Goal: Transaction & Acquisition: Purchase product/service

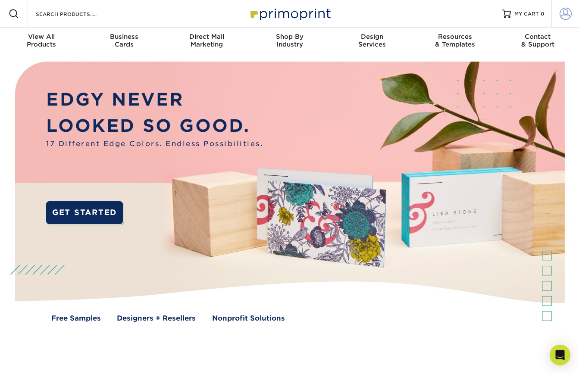
click at [572, 14] on link "Account" at bounding box center [565, 14] width 28 height 28
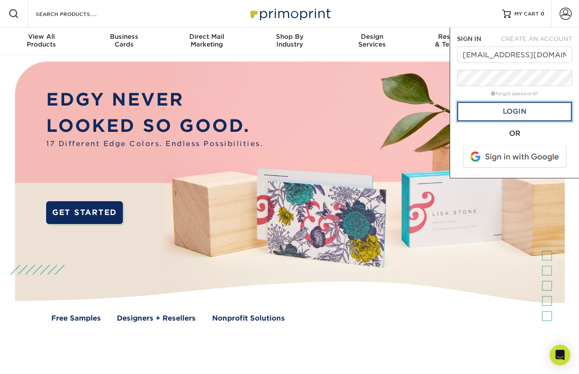
click at [504, 110] on link "Login" at bounding box center [514, 112] width 115 height 20
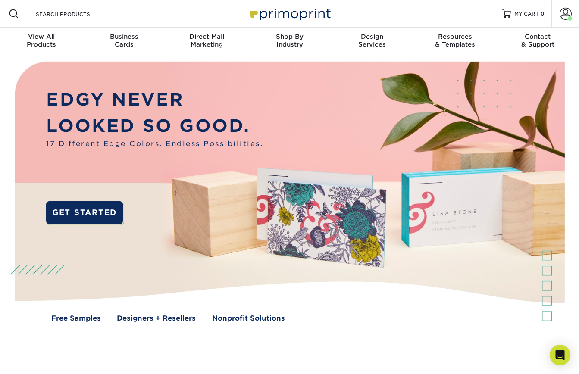
click at [339, 117] on img at bounding box center [289, 198] width 573 height 287
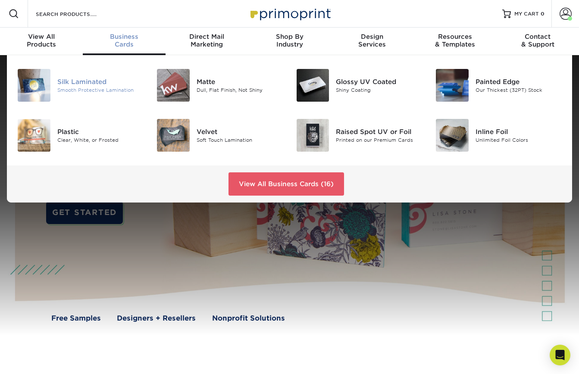
click at [100, 90] on div "Smooth Protective Lamination" at bounding box center [100, 90] width 87 height 7
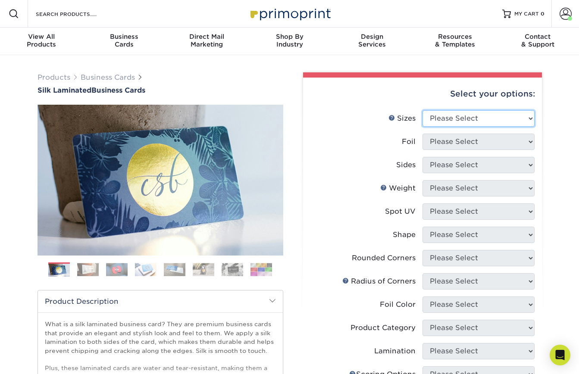
click at [448, 113] on select "Please Select 1.5" x 3.5" - Mini 1.75" x 3.5" - Mini 2" x 2" - Square 2" x 3" -…" at bounding box center [479, 118] width 112 height 16
select select "2.00x3.50"
click at [423, 110] on select "Please Select 1.5" x 3.5" - Mini 1.75" x 3.5" - Mini 2" x 2" - Square 2" x 3" -…" at bounding box center [479, 118] width 112 height 16
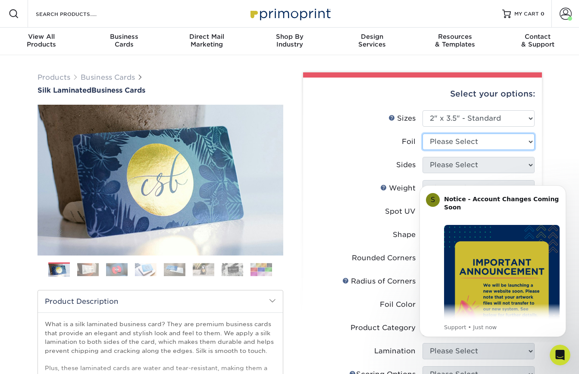
click at [442, 146] on select "Please Select Yes No" at bounding box center [479, 142] width 112 height 16
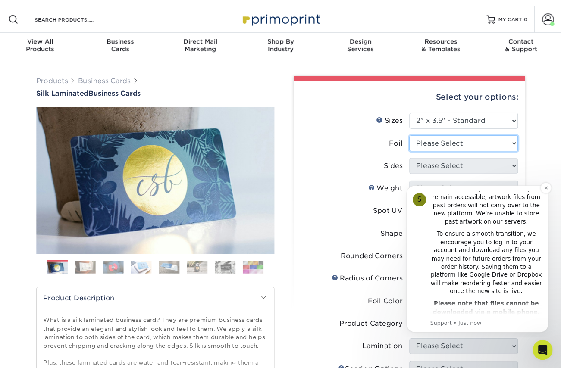
scroll to position [219, 0]
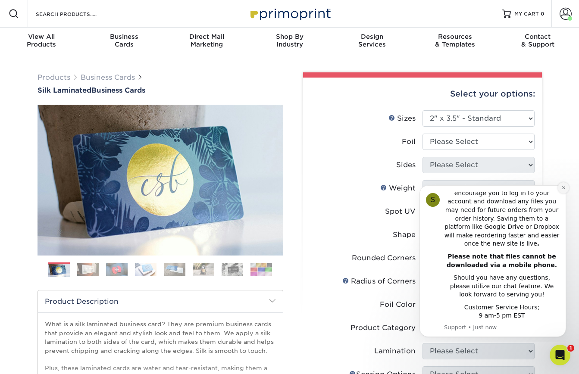
click at [560, 187] on button "Dismiss notification" at bounding box center [563, 187] width 11 height 11
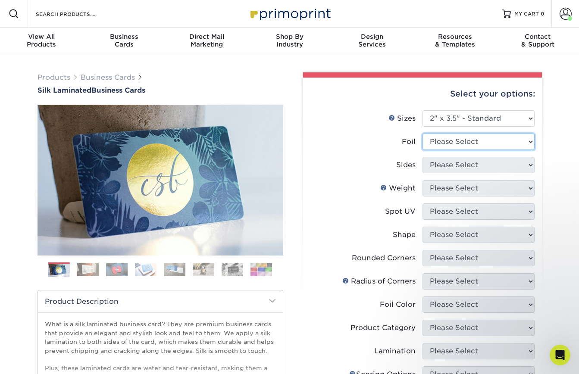
click at [451, 147] on select "Please Select Yes No" at bounding box center [479, 142] width 112 height 16
select select "1"
click at [423, 134] on select "Please Select Yes No" at bounding box center [479, 142] width 112 height 16
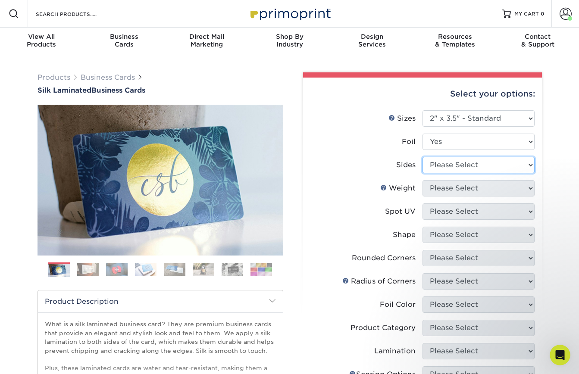
click at [443, 168] on select "Please Select Print Both Sides - Foil Both Sides Print Both Sides - Foil Front …" at bounding box center [479, 165] width 112 height 16
select select "e9e9dfb3-fba1-4d60-972c-fd9ca5904d33"
click at [423, 157] on select "Please Select Print Both Sides - Foil Both Sides Print Both Sides - Foil Front …" at bounding box center [479, 165] width 112 height 16
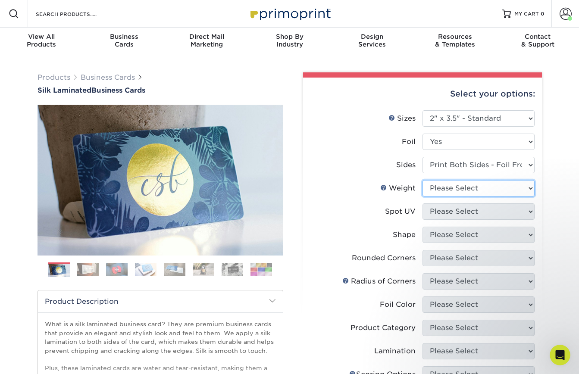
click at [478, 191] on select "Please Select 16PT" at bounding box center [479, 188] width 112 height 16
select select "16PT"
click at [423, 180] on select "Please Select 16PT" at bounding box center [479, 188] width 112 height 16
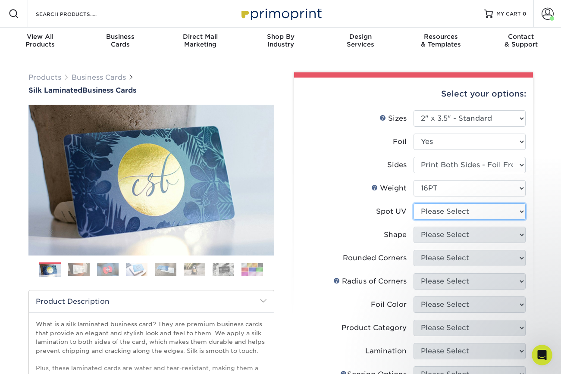
click at [464, 214] on select "Please Select No Spot UV Front and Back (Both Sides) Front Only Back Only" at bounding box center [470, 212] width 112 height 16
select select "2"
click at [414, 204] on select "Please Select No Spot UV Front and Back (Both Sides) Front Only Back Only" at bounding box center [470, 212] width 112 height 16
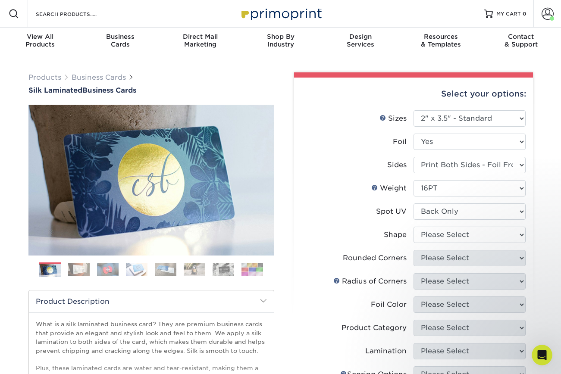
click at [540, 238] on div "Products Business Cards Silk Laminated Business Cards Previous Next" at bounding box center [280, 327] width 561 height 545
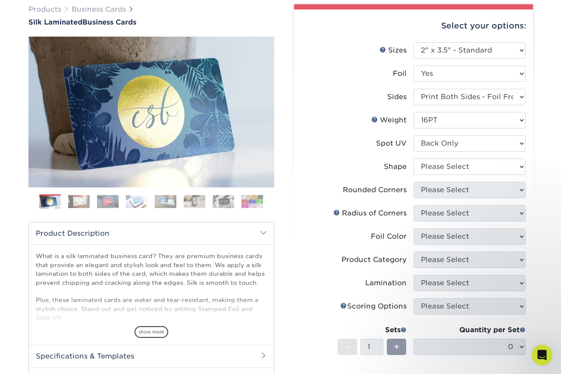
scroll to position [69, 0]
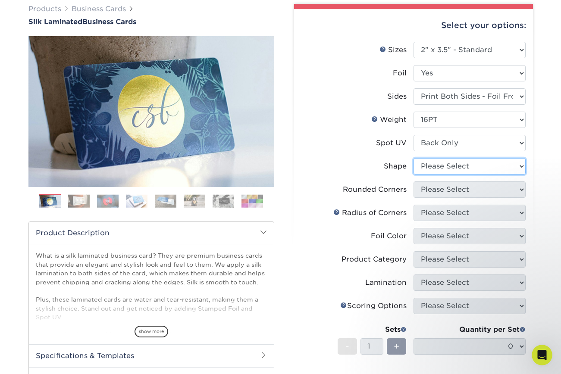
click at [438, 171] on select "Please Select Standard" at bounding box center [470, 166] width 112 height 16
select select "standard"
click at [414, 158] on select "Please Select Standard" at bounding box center [470, 166] width 112 height 16
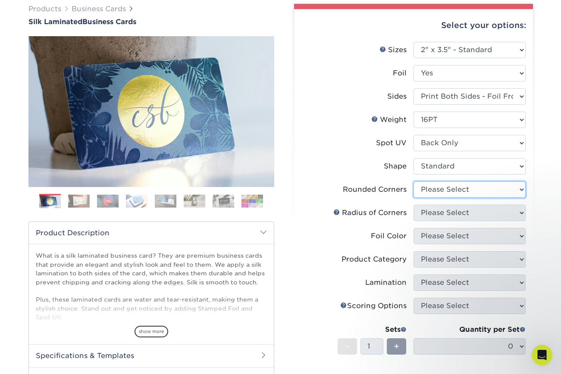
click at [431, 189] on select "Please Select Yes - Round 2 Corners Yes - Round 4 Corners No" at bounding box center [470, 190] width 112 height 16
select select "0"
click at [414, 182] on select "Please Select Yes - Round 2 Corners Yes - Round 4 Corners No" at bounding box center [470, 190] width 112 height 16
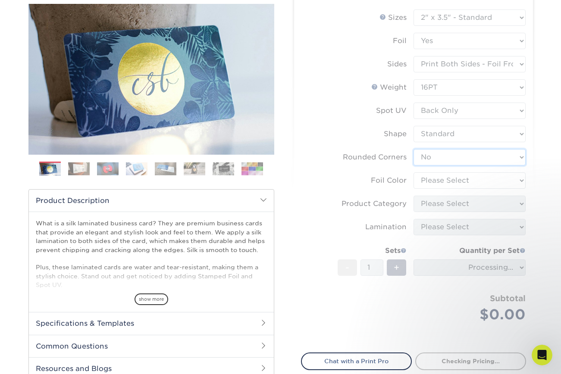
scroll to position [106, 0]
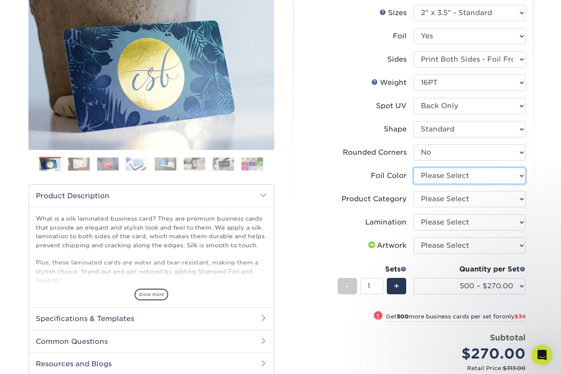
click at [417, 179] on select "Please Select Silver Foil Black Foil Blue Foil Copper Foil Gold Foil Red Foil R…" at bounding box center [470, 176] width 112 height 16
select select "acffa4a5-22f9-4585-ba3f-0adaa54b8c85"
click at [414, 168] on select "Please Select Silver Foil Black Foil Blue Foil Copper Foil Gold Foil Red Foil R…" at bounding box center [470, 176] width 112 height 16
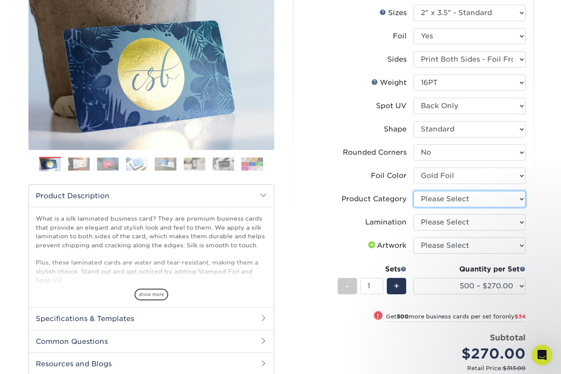
click at [428, 197] on select "Please Select Business Cards" at bounding box center [470, 199] width 112 height 16
select select "3b5148f1-0588-4f88-a218-97bcfdce65c1"
click at [414, 191] on select "Please Select Business Cards" at bounding box center [470, 199] width 112 height 16
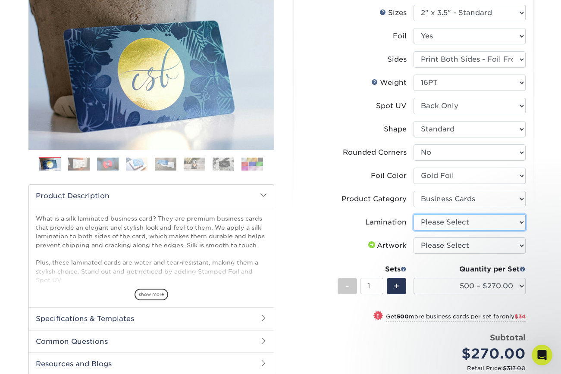
click at [445, 223] on select "Please Select Silk" at bounding box center [470, 222] width 112 height 16
select select "ccacb42f-45f7-42d3-bbd3-7c8421cf37f0"
click at [414, 214] on select "Please Select Silk" at bounding box center [470, 222] width 112 height 16
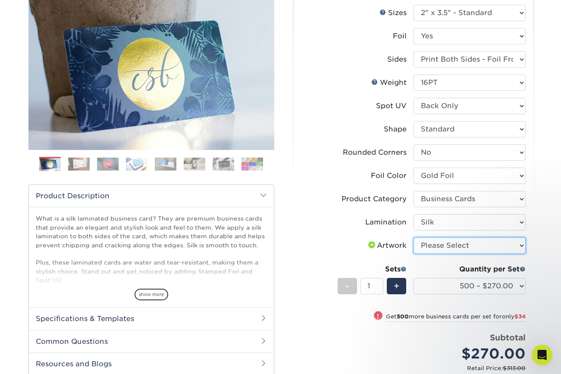
click at [439, 251] on select "Please Select I will upload files I need a design - $100" at bounding box center [470, 246] width 112 height 16
select select "upload"
click at [414, 238] on select "Please Select I will upload files I need a design - $100" at bounding box center [470, 246] width 112 height 16
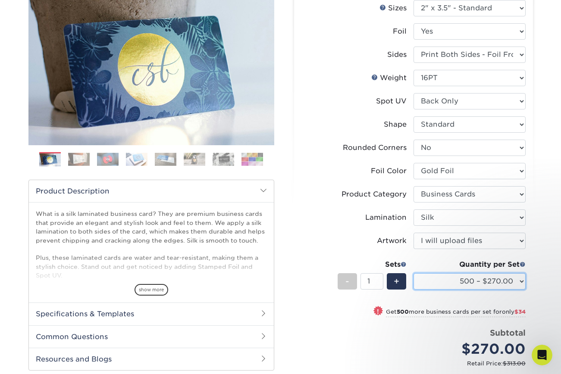
click at [504, 283] on select "500 – $270.00 1000 – $304.00 2500 – $747.00 5000 – $1310.00" at bounding box center [470, 281] width 112 height 16
select select "1000 – $304.00"
click at [414, 273] on select "500 – $270.00 1000 – $304.00 2500 – $747.00 5000 – $1310.00" at bounding box center [470, 281] width 112 height 16
click at [536, 275] on div "Select your options: Sizes Help Sizes Please Select 1.5" x 3.5" - Mini -" at bounding box center [410, 217] width 259 height 510
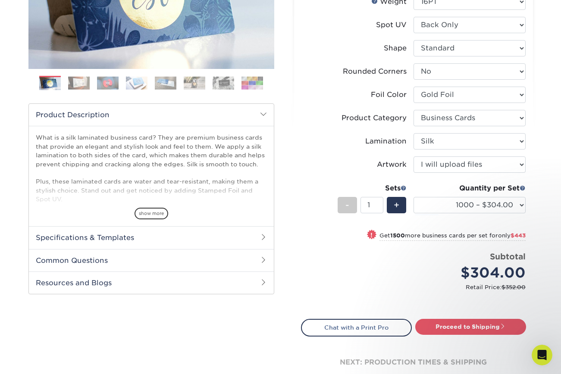
scroll to position [186, 0]
drag, startPoint x: 507, startPoint y: 286, endPoint x: 529, endPoint y: 286, distance: 22.0
click at [529, 286] on div "Select your options: Sizes Help Sizes Please Select 1.5" x 3.5" - Mini 1.75" x …" at bounding box center [413, 143] width 239 height 504
click at [532, 286] on div "Select your options: Sizes Help Sizes Please Select 1.5" x 3.5" - Mini 1.75" x …" at bounding box center [413, 143] width 239 height 504
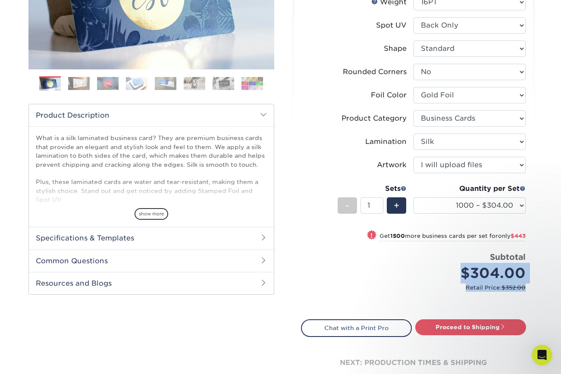
drag, startPoint x: 538, startPoint y: 292, endPoint x: 448, endPoint y: 271, distance: 92.1
click at [448, 271] on div "Select your options: Sizes Help Sizes Please Select 1.5" x 3.5" - Mini -" at bounding box center [410, 141] width 259 height 510
click at [451, 272] on div "$304.00" at bounding box center [473, 273] width 106 height 21
click at [484, 296] on li "Price per set $304.00 Subtotal $304.00 Retail Price: $352.00" at bounding box center [413, 276] width 211 height 51
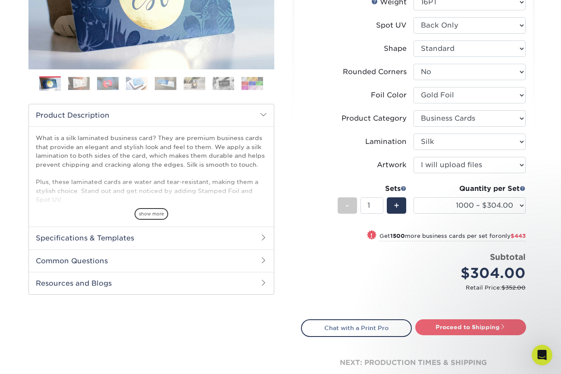
click at [481, 326] on link "Proceed to Shipping" at bounding box center [470, 328] width 111 height 16
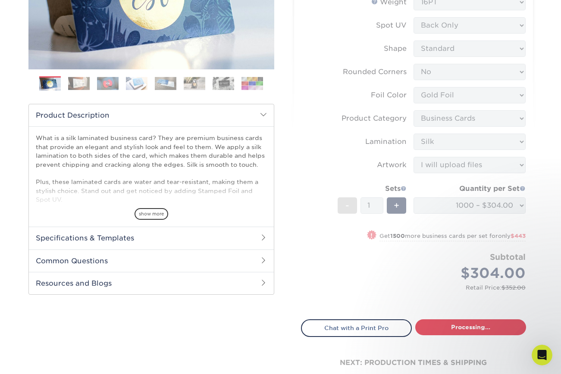
select select "4a075b3d-b91f-481d-92c9-7273edfa9663"
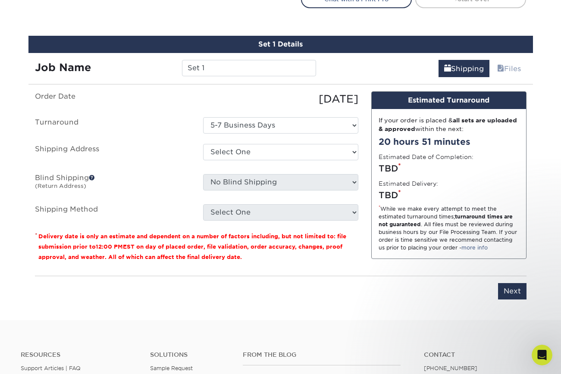
scroll to position [529, 0]
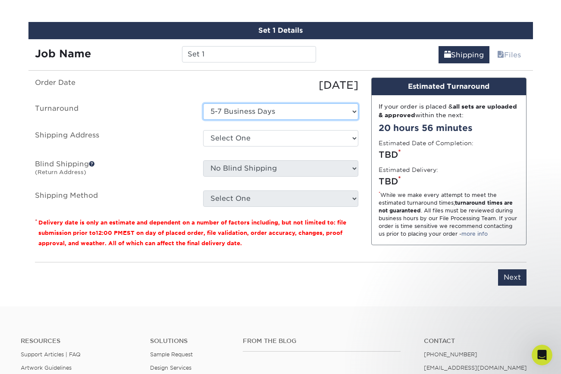
click at [239, 112] on select "Select One 5-7 Business Days" at bounding box center [280, 111] width 155 height 16
click at [203, 103] on select "Select One 5-7 Business Days" at bounding box center [280, 111] width 155 height 16
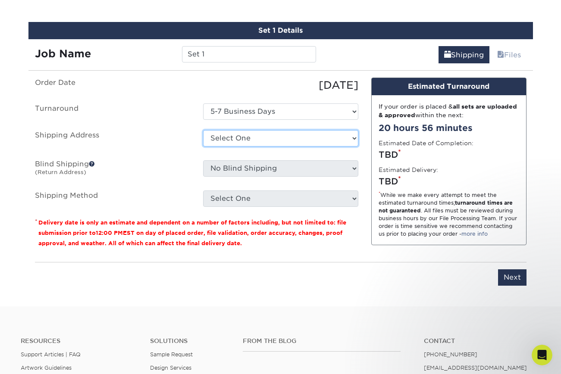
click at [227, 138] on select "Select One Blind shipping Elma Beqaj IL TINELLO Joseph's Lattanzi Restaurant Le…" at bounding box center [280, 138] width 155 height 16
select select "newaddress"
click at [203, 130] on select "Select One Blind shipping Elma Beqaj IL TINELLO Joseph's Lattanzi Restaurant Le…" at bounding box center [280, 138] width 155 height 16
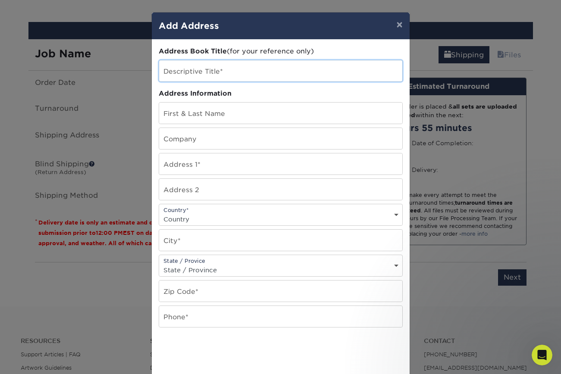
click at [189, 75] on input "text" at bounding box center [280, 70] width 243 height 21
paste input "813 9th Ave, New York, NY 10019"
click at [179, 75] on input "813 9th Ave, New York, NY 10019" at bounding box center [280, 70] width 243 height 21
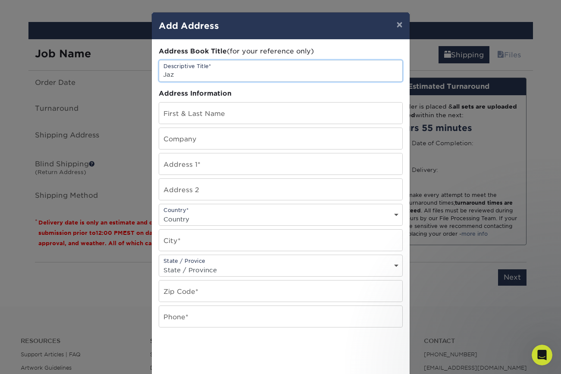
type input "Jaz"
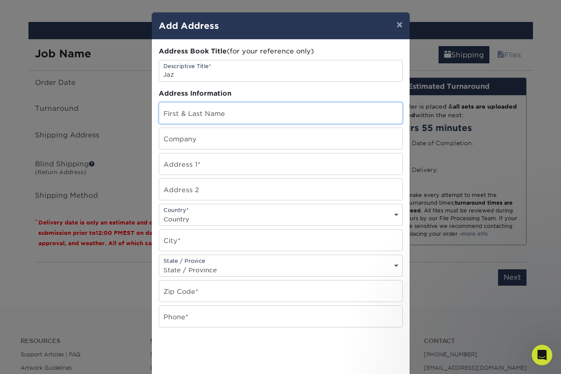
click at [185, 111] on input "text" at bounding box center [280, 113] width 243 height 21
paste input "813 9th Ave, New York, NY 10019"
type input "813 9th Ave, New York, NY 10019"
click at [270, 112] on input "813 9th Ave, New York, NY 10019" at bounding box center [280, 113] width 243 height 21
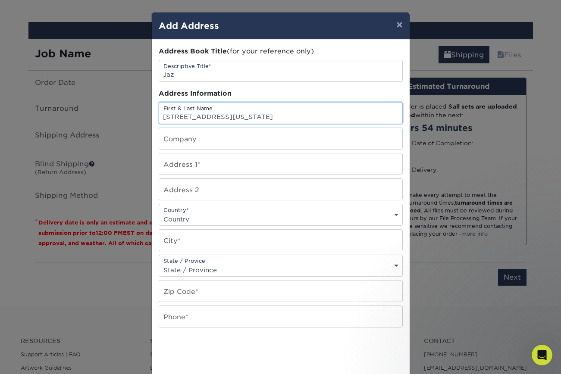
click at [270, 112] on input "813 9th Ave, New York, NY 10019" at bounding box center [280, 113] width 243 height 21
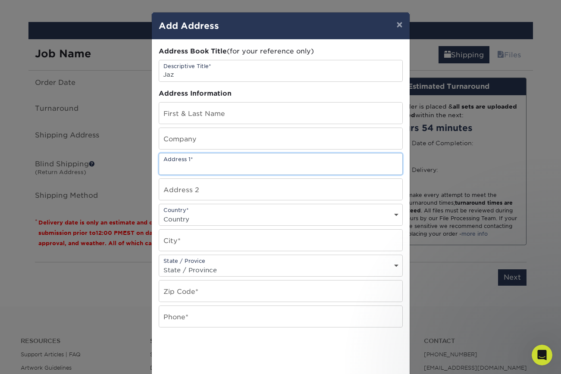
click at [248, 167] on input "text" at bounding box center [280, 164] width 243 height 21
click at [248, 143] on input "text" at bounding box center [280, 138] width 243 height 21
type input "Jaz Indian Cuisine"
click at [243, 165] on input "text" at bounding box center [280, 164] width 243 height 21
paste input "813 9th Ave, New York, NY 10019"
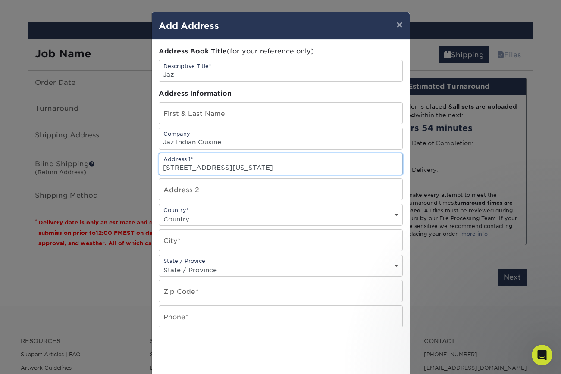
click at [207, 169] on input "813 9th Ave, New York, NY 10019" at bounding box center [280, 164] width 243 height 21
click at [195, 165] on input "813 9th Ave, New York, NY 10019" at bounding box center [280, 164] width 243 height 21
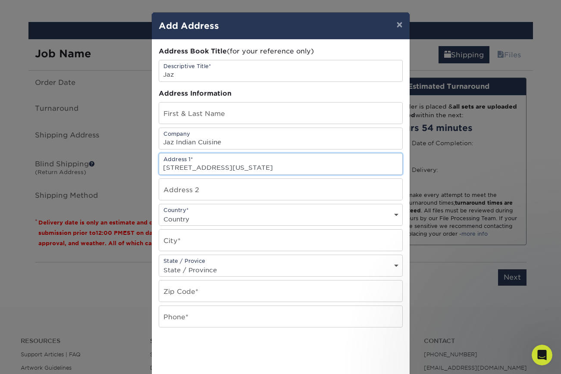
click at [181, 168] on input "813 9th Ave, New York, NY 10019" at bounding box center [280, 164] width 243 height 21
drag, startPoint x: 200, startPoint y: 168, endPoint x: 309, endPoint y: 170, distance: 109.1
click at [309, 170] on input "813 9th Ave, New York, NY 10019" at bounding box center [280, 164] width 243 height 21
type input "[STREET_ADDRESS]"
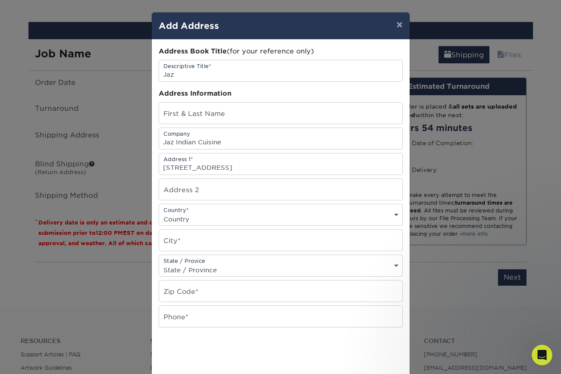
click at [189, 221] on select "Country United States Canada ----------------------------- Afghanistan Albania …" at bounding box center [280, 219] width 243 height 13
select select "US"
click at [159, 213] on select "Country United States Canada ----------------------------- Afghanistan Albania …" at bounding box center [280, 219] width 243 height 13
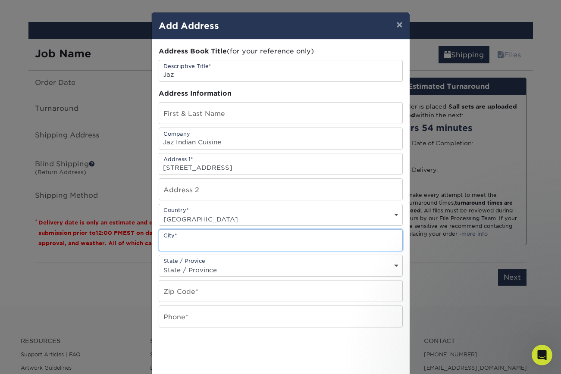
click at [188, 245] on input "text" at bounding box center [280, 240] width 243 height 21
paste input ", New York, NY 10019"
click at [168, 244] on input ", New York, NY 10019" at bounding box center [280, 240] width 243 height 21
click at [222, 239] on input "[US_STATE][GEOGRAPHIC_DATA]" at bounding box center [280, 240] width 243 height 21
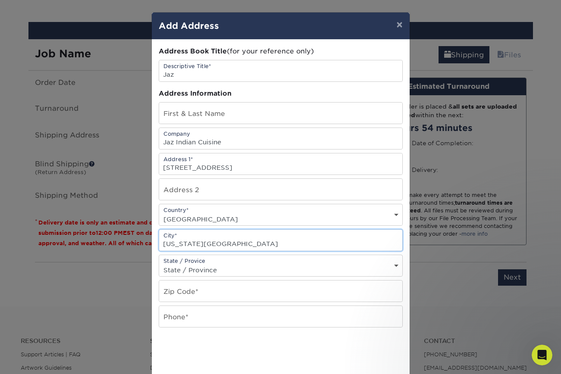
click at [216, 244] on input "[US_STATE][GEOGRAPHIC_DATA]" at bounding box center [280, 240] width 243 height 21
type input "New York"
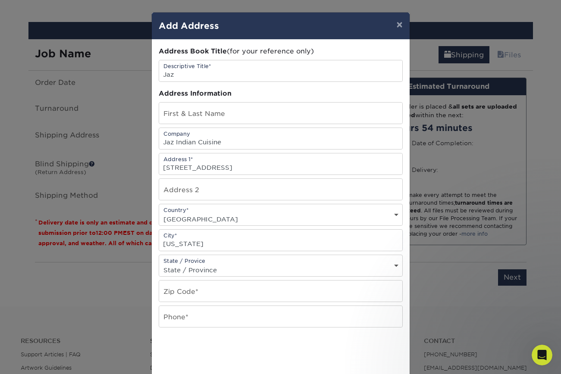
click at [186, 269] on select "State / Province Alabama Alaska Arizona Arkansas California Colorado Connecticu…" at bounding box center [280, 270] width 243 height 13
select select "NY"
click at [159, 264] on select "State / Province Alabama Alaska Arizona Arkansas California Colorado Connecticu…" at bounding box center [280, 270] width 243 height 13
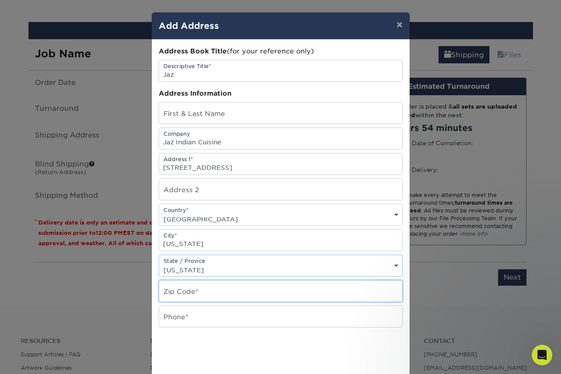
click at [169, 282] on input "text" at bounding box center [280, 291] width 243 height 21
paste input "10019"
type input "10019"
click at [208, 317] on input "text" at bounding box center [280, 316] width 243 height 21
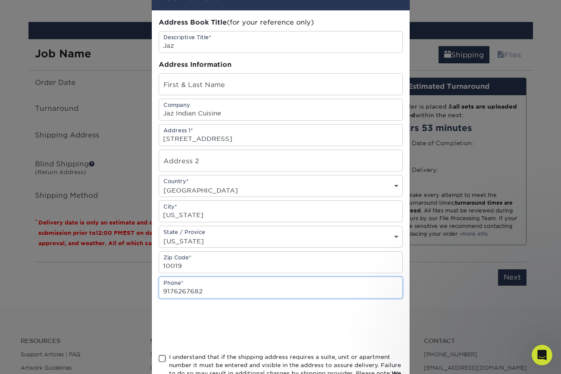
type input "9176267682"
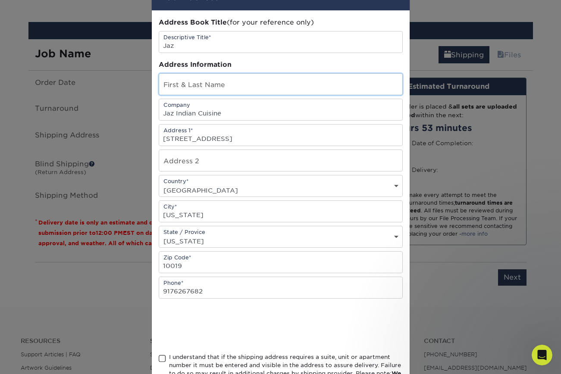
click at [323, 83] on input "text" at bounding box center [280, 84] width 243 height 21
paste input "[PERSON_NAME]"
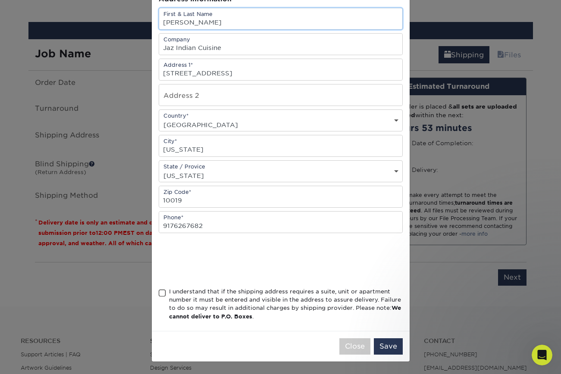
type input "[PERSON_NAME]"
click at [185, 293] on div "I understand that if the shipping address requires a suite, unit or apartment n…" at bounding box center [286, 305] width 234 height 34
click at [0, 0] on input "I understand that if the shipping address requires a suite, unit or apartment n…" at bounding box center [0, 0] width 0 height 0
click at [391, 349] on button "Save" at bounding box center [388, 346] width 29 height 16
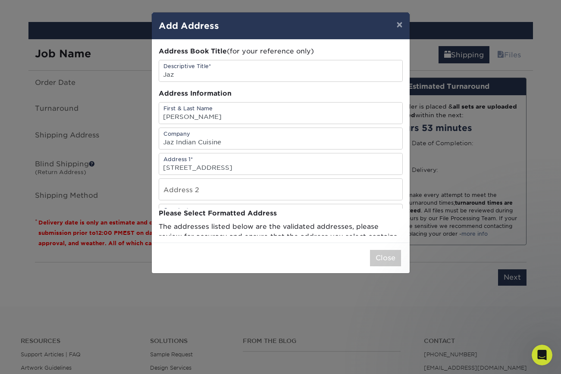
scroll to position [0, 0]
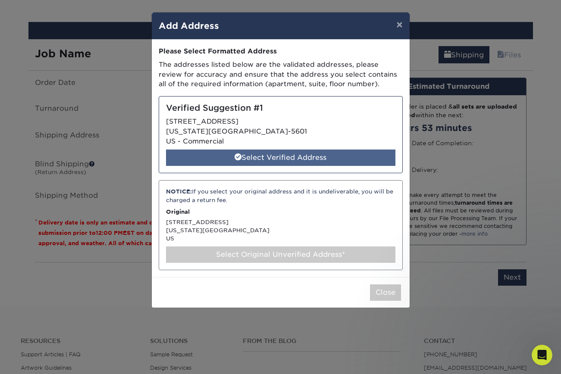
click at [196, 155] on div "Select Verified Address" at bounding box center [280, 158] width 229 height 16
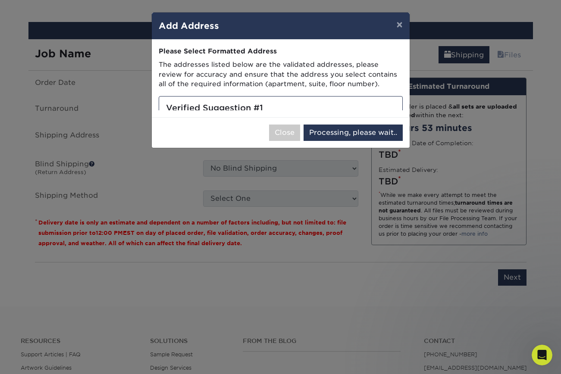
select select "286509"
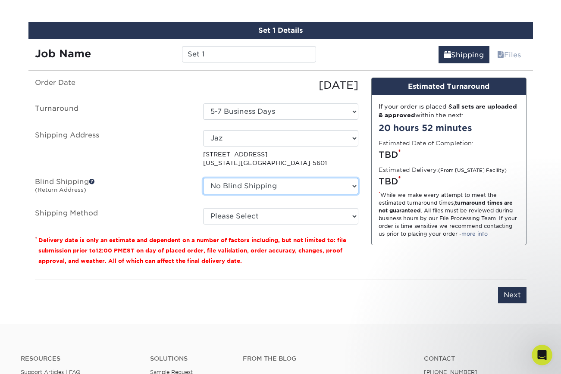
click at [253, 187] on select "No Blind Shipping Blind shipping Elma Beqaj IL TINELLO Joseph's Lattanzi Restau…" at bounding box center [280, 186] width 155 height 16
click at [203, 178] on select "No Blind Shipping Blind shipping Elma Beqaj IL TINELLO Joseph's Lattanzi Restau…" at bounding box center [280, 186] width 155 height 16
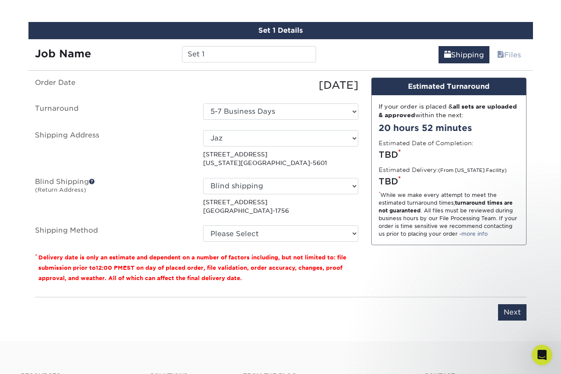
click at [225, 215] on ul "Order Date 09/30/2025 Turnaround Select One 5-7 Business Days Shipping Address …" at bounding box center [196, 160] width 323 height 165
click at [319, 181] on select "No Blind Shipping Blind shipping Elma Beqaj IL TINELLO Joseph's Lattanzi Restau…" at bounding box center [280, 186] width 155 height 16
select select "newaddress"
click at [203, 178] on select "No Blind Shipping Blind shipping Elma Beqaj IL TINELLO Joseph's Lattanzi Restau…" at bounding box center [280, 186] width 155 height 16
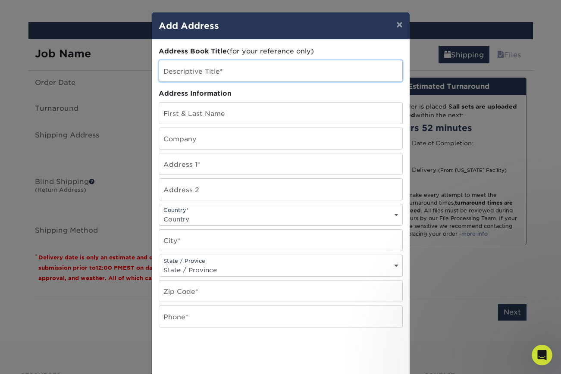
click at [259, 69] on input "text" at bounding box center [280, 70] width 243 height 21
type input "Red Pepper Media"
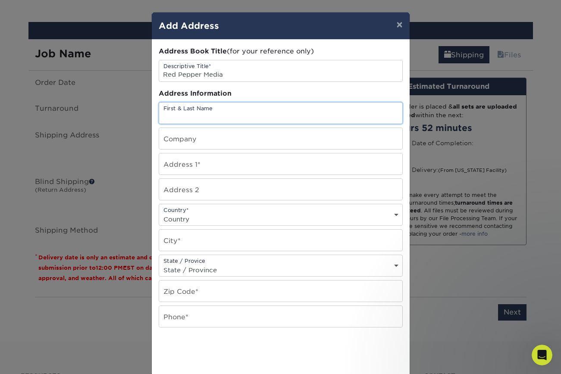
click at [238, 106] on input "text" at bounding box center [280, 113] width 243 height 21
click at [276, 119] on input "Red Pepper Media" at bounding box center [280, 113] width 243 height 21
type input "Red Pepper Media"
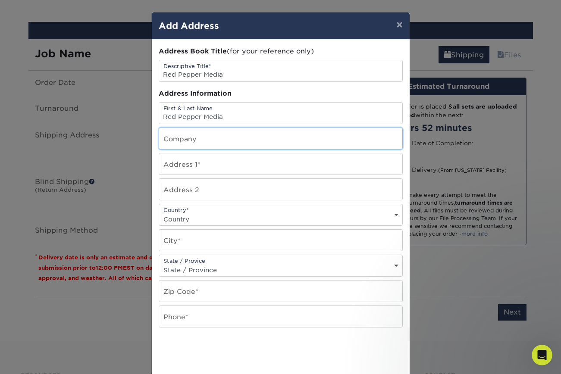
click at [190, 146] on input "text" at bounding box center [280, 138] width 243 height 21
paste input "Red Pepper Media"
type input "Red Pepper Media"
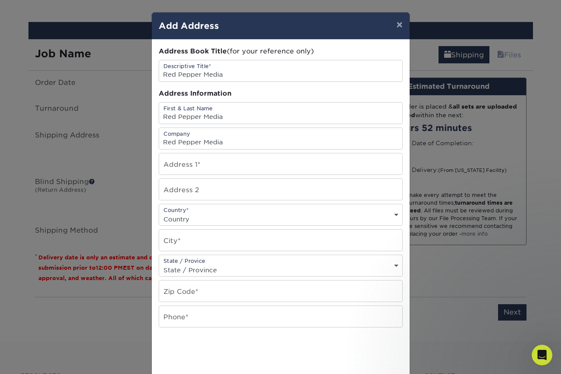
click at [210, 176] on div "Address Book Title (for your reference only) Descriptive Title* Red Pepper Medi…" at bounding box center [281, 233] width 244 height 372
click at [212, 169] on input "text" at bounding box center [280, 164] width 243 height 21
click at [205, 169] on input "260 Madison" at bounding box center [280, 164] width 243 height 21
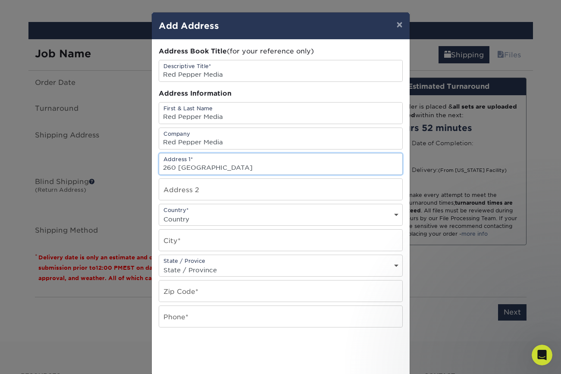
paste input "Ave 8th floor, New York, NY 10016"
drag, startPoint x: 222, startPoint y: 168, endPoint x: 404, endPoint y: 177, distance: 182.2
click at [404, 177] on div "Address Book Title (for your reference only) Descriptive Title* Red Pepper Medi…" at bounding box center [281, 233] width 258 height 386
type input "[STREET_ADDRESS]"
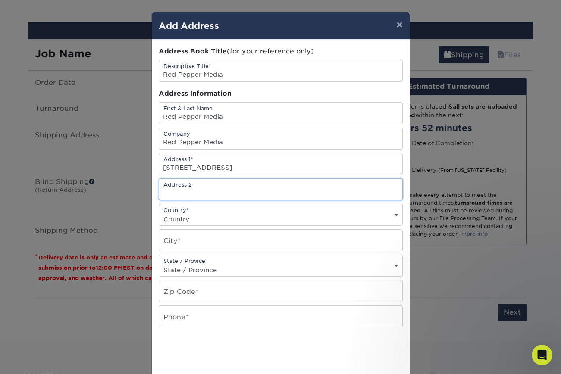
click at [277, 189] on input "text" at bounding box center [280, 189] width 243 height 21
click at [252, 215] on select "Country United States Canada ----------------------------- Afghanistan Albania …" at bounding box center [280, 219] width 243 height 13
click at [261, 190] on input "text" at bounding box center [280, 189] width 243 height 21
paste input "8th floor, New York, NY 10016"
drag, startPoint x: 210, startPoint y: 193, endPoint x: 302, endPoint y: 189, distance: 92.4
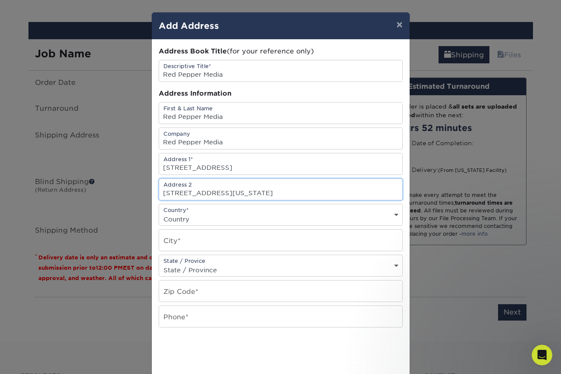
click at [302, 189] on input "8th floor, New York, NY 10016" at bounding box center [280, 189] width 243 height 21
drag, startPoint x: 206, startPoint y: 191, endPoint x: 198, endPoint y: 192, distance: 8.4
click at [206, 191] on input "8th floor, New York, NY 10016" at bounding box center [280, 189] width 243 height 21
drag, startPoint x: 195, startPoint y: 194, endPoint x: 290, endPoint y: 191, distance: 94.5
click at [290, 191] on input "8th floor, New York, NY 10016" at bounding box center [280, 189] width 243 height 21
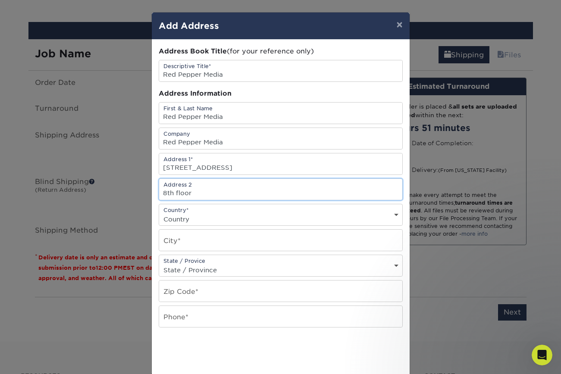
type input "8th floor"
click at [237, 210] on div "Country* Country United States Canada ----------------------------- Afghanistan…" at bounding box center [281, 215] width 244 height 22
click at [228, 216] on select "Country United States Canada ----------------------------- Afghanistan Albania …" at bounding box center [280, 219] width 243 height 13
select select "US"
click at [159, 213] on select "Country United States Canada ----------------------------- Afghanistan Albania …" at bounding box center [280, 219] width 243 height 13
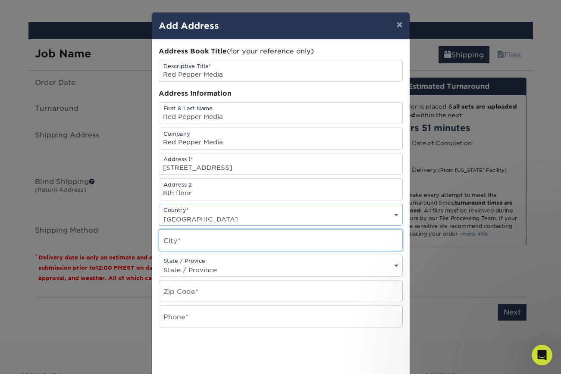
click at [186, 244] on input "text" at bounding box center [280, 240] width 243 height 21
paste input "[US_STATE][GEOGRAPHIC_DATA]"
click at [209, 241] on input "[US_STATE][GEOGRAPHIC_DATA]" at bounding box center [280, 240] width 243 height 21
click at [218, 240] on input "[US_STATE][GEOGRAPHIC_DATA]" at bounding box center [280, 240] width 243 height 21
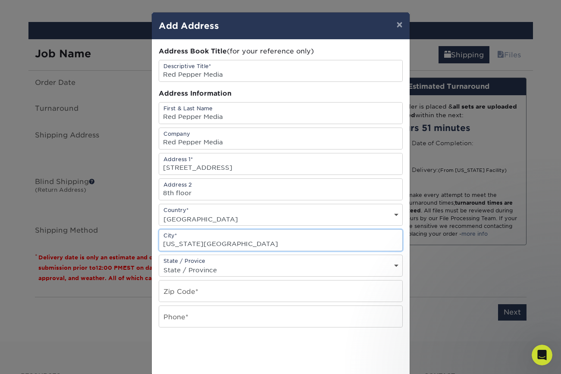
click at [216, 243] on input "[US_STATE][GEOGRAPHIC_DATA]" at bounding box center [280, 240] width 243 height 21
type input "New York"
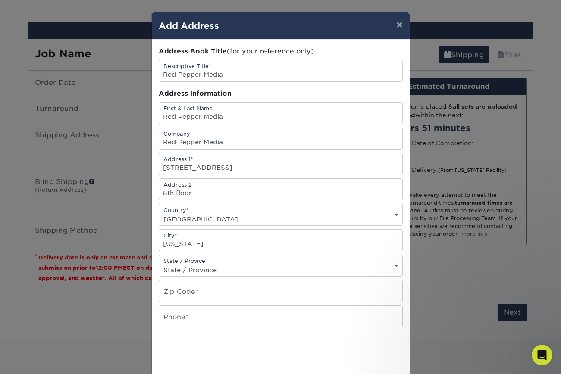
click at [222, 262] on div "State / Provice State / Province Alabama Alaska Arizona Arkansas California Col…" at bounding box center [281, 266] width 244 height 22
click at [222, 268] on select "State / Province Alabama Alaska Arizona Arkansas California Colorado Connecticu…" at bounding box center [280, 270] width 243 height 13
select select "NY"
click at [159, 264] on select "State / Province Alabama Alaska Arizona Arkansas California Colorado Connecticu…" at bounding box center [280, 270] width 243 height 13
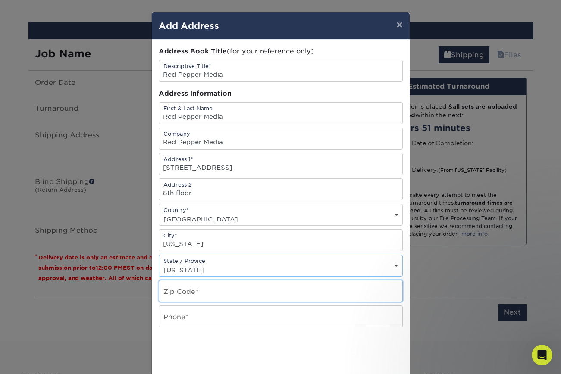
click at [166, 294] on input "text" at bounding box center [280, 291] width 243 height 21
paste input "10016"
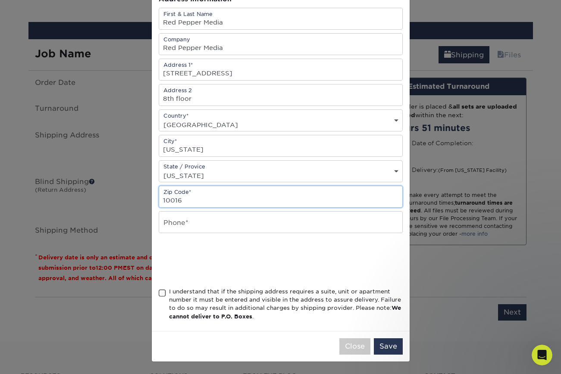
scroll to position [91, 0]
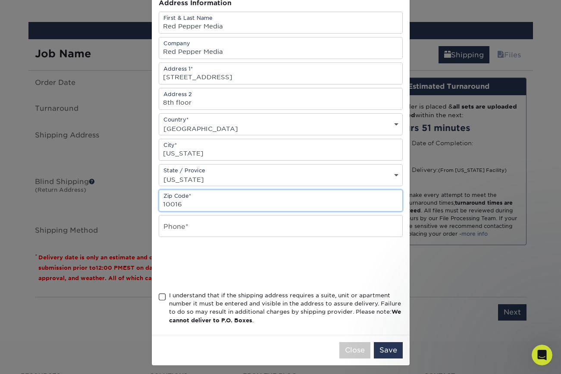
type input "10016"
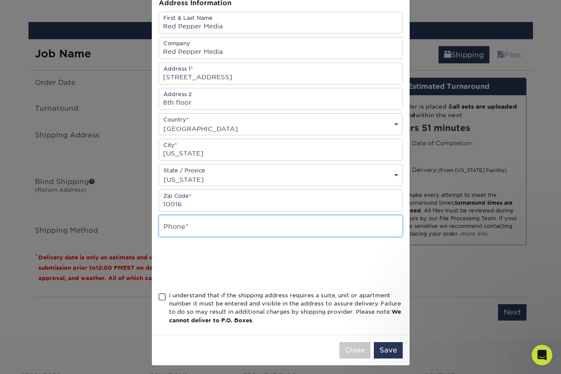
click at [185, 231] on input "text" at bounding box center [280, 226] width 243 height 21
type input "9176267682"
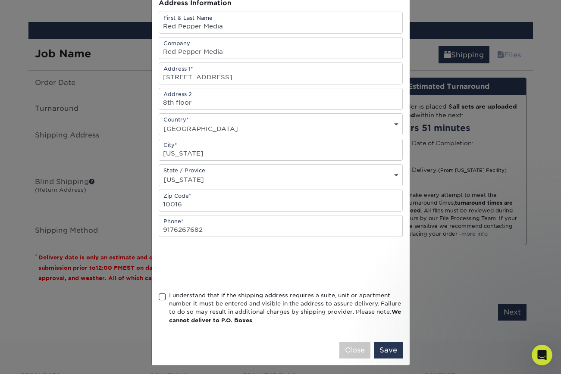
click at [173, 297] on div "I understand that if the shipping address requires a suite, unit or apartment n…" at bounding box center [286, 308] width 234 height 34
click at [0, 0] on input "I understand that if the shipping address requires a suite, unit or apartment n…" at bounding box center [0, 0] width 0 height 0
click at [397, 352] on button "Save" at bounding box center [388, 350] width 29 height 16
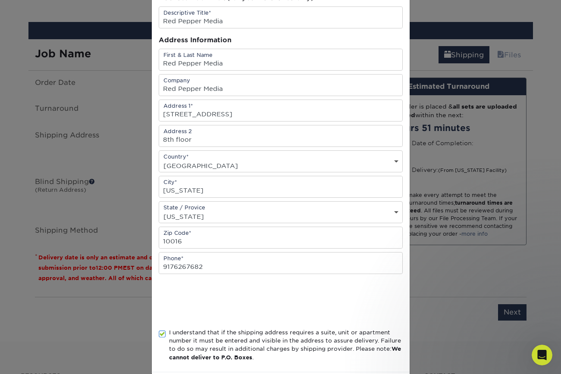
scroll to position [0, 0]
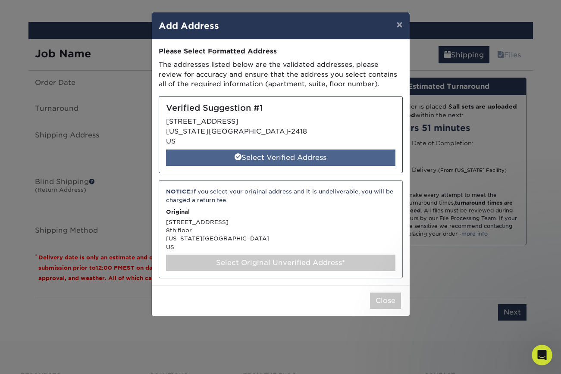
click at [235, 161] on div "Select Verified Address" at bounding box center [280, 158] width 229 height 16
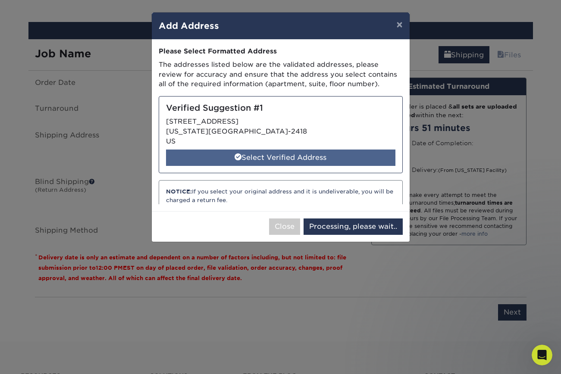
select select "286510"
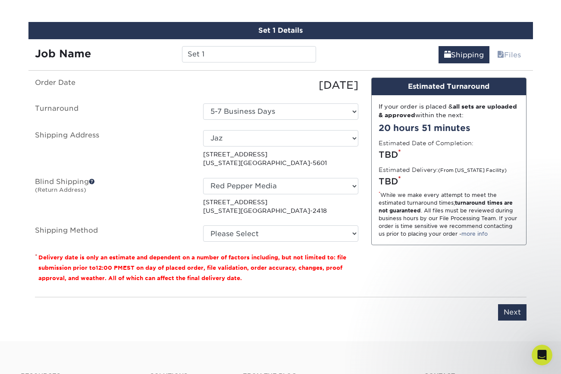
click at [212, 211] on p "260 MADISON AVE NEW YORK, NY 10016-2418" at bounding box center [280, 207] width 155 height 18
click at [185, 216] on ul "Order Date 09/30/2025 Turnaround Select One 5-7 Business Days Shipping Address …" at bounding box center [196, 160] width 323 height 165
click at [244, 232] on select "Please Select Ground Shipping (+$8.96) 3 Day Shipping Service (+$21.28) 2 Day A…" at bounding box center [280, 234] width 155 height 16
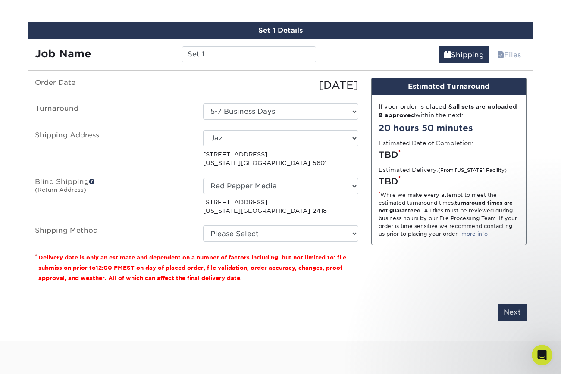
click at [90, 180] on span at bounding box center [92, 182] width 6 height 6
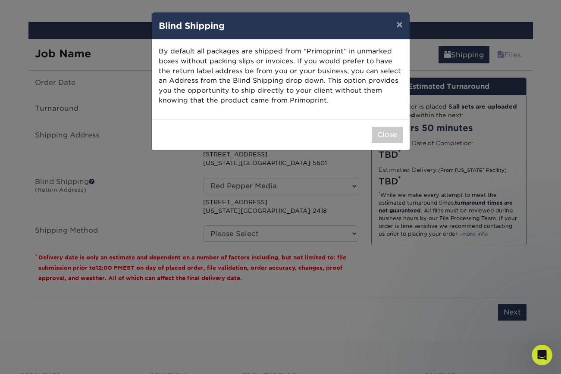
click at [131, 177] on div "× Blind Shipping By default all packages are shipped from “Primoprint” in unmar…" at bounding box center [280, 187] width 561 height 374
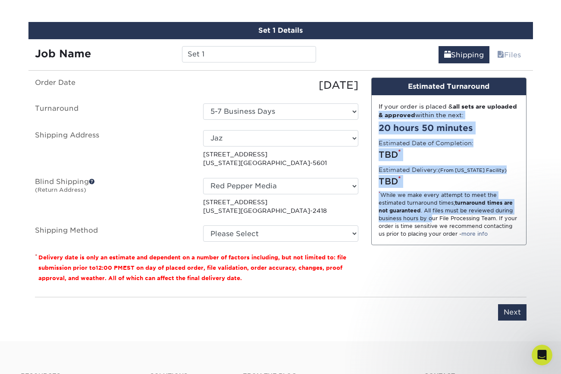
drag, startPoint x: 410, startPoint y: 116, endPoint x: 436, endPoint y: 232, distance: 119.3
click at [436, 232] on div "If your order is placed & all sets are uploaded & approved within the next: 20 …" at bounding box center [449, 170] width 154 height 150
click at [436, 232] on div "* While we make every attempt to meet the estimated turnaround times; turnaroun…" at bounding box center [449, 214] width 141 height 47
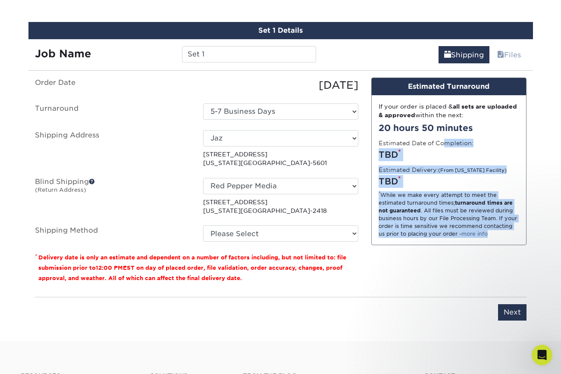
drag, startPoint x: 431, startPoint y: 237, endPoint x: 410, endPoint y: 139, distance: 100.1
click at [410, 139] on div "If your order is placed & all sets are uploaded & approved within the next: 20 …" at bounding box center [449, 170] width 154 height 150
click at [410, 139] on label "Estimated Date of Completion:" at bounding box center [426, 143] width 95 height 9
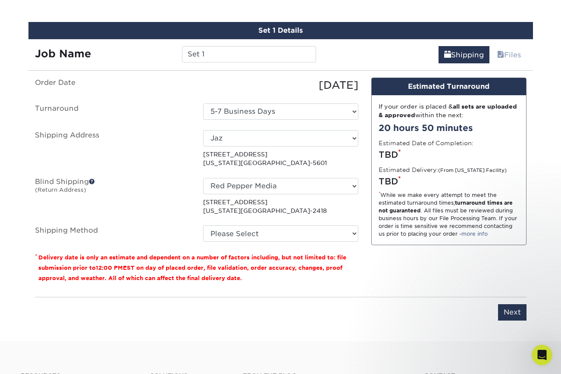
click at [280, 248] on fieldset "Order Date 09/30/2025 Turnaround Select One 5-7 Business Days Shipping Address …" at bounding box center [196, 165] width 323 height 175
click at [279, 242] on fieldset "Order Date 09/30/2025 Turnaround Select One 5-7 Business Days Shipping Address …" at bounding box center [196, 165] width 323 height 175
click at [282, 238] on select "Please Select Ground Shipping (+$8.96) 3 Day Shipping Service (+$21.28) 2 Day A…" at bounding box center [280, 234] width 155 height 16
select select "03"
click at [203, 226] on select "Please Select Ground Shipping (+$8.96) 3 Day Shipping Service (+$21.28) 2 Day A…" at bounding box center [280, 234] width 155 height 16
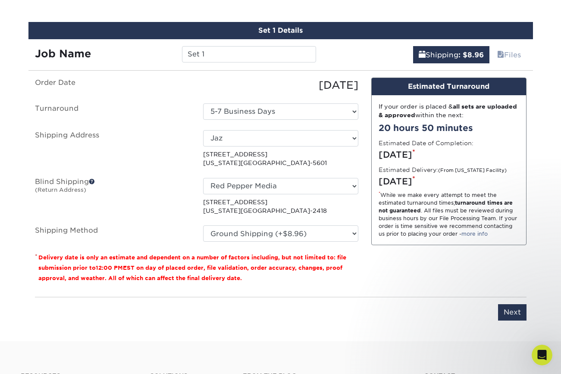
click at [426, 260] on div "Design Estimated Turnaround If your order is placed & all sets are uploaded & a…" at bounding box center [449, 184] width 168 height 213
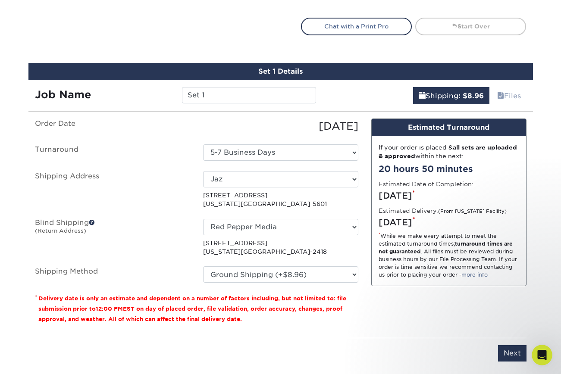
scroll to position [484, 0]
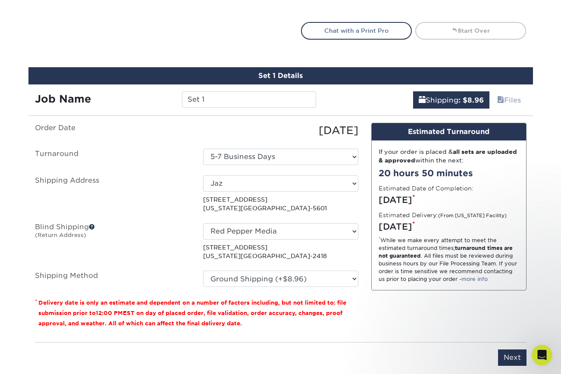
drag, startPoint x: 389, startPoint y: 164, endPoint x: 407, endPoint y: 279, distance: 116.6
click at [407, 279] on div "If your order is placed & all sets are uploaded & approved within the next: 20 …" at bounding box center [449, 216] width 154 height 150
click at [401, 282] on div "* While we make every attempt to meet the estimated turnaround times; turnaroun…" at bounding box center [449, 260] width 141 height 47
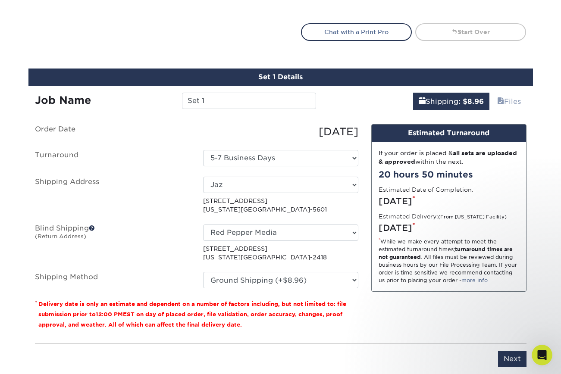
scroll to position [501, 0]
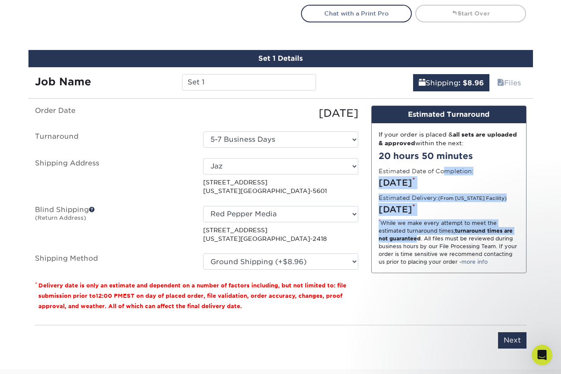
drag, startPoint x: 412, startPoint y: 179, endPoint x: 417, endPoint y: 237, distance: 58.9
click at [417, 237] on div "If your order is placed & all sets are uploaded & approved within the next: 20 …" at bounding box center [449, 198] width 154 height 150
click at [417, 237] on strong "turnaround times are not guaranteed" at bounding box center [446, 235] width 134 height 14
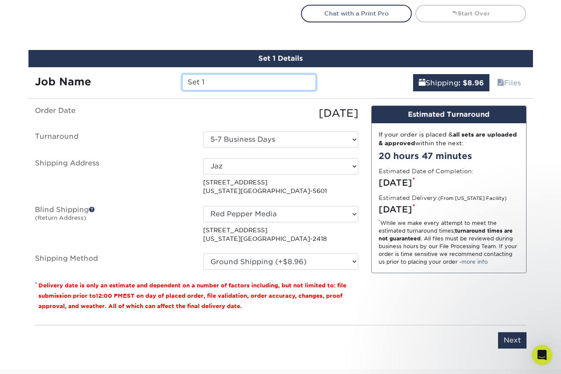
click at [213, 84] on input "Set 1" at bounding box center [249, 82] width 134 height 16
type input "Jaz Business Cards"
click at [194, 112] on label "Order Date" at bounding box center [112, 114] width 168 height 16
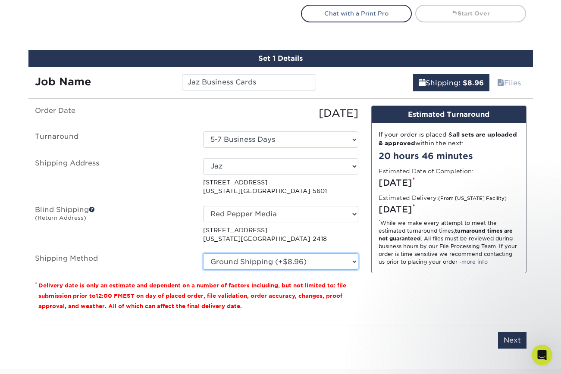
click at [310, 262] on select "Please Select Ground Shipping (+$8.96) 3 Day Shipping Service (+$21.28) 2 Day A…" at bounding box center [280, 262] width 155 height 16
click at [203, 254] on select "Please Select Ground Shipping (+$8.96) 3 Day Shipping Service (+$21.28) 2 Day A…" at bounding box center [280, 262] width 155 height 16
click at [386, 295] on div "Design Estimated Turnaround If your order is placed & all sets are uploaded & a…" at bounding box center [449, 212] width 168 height 213
click at [277, 265] on select "Please Select Ground Shipping (+$8.96) 3 Day Shipping Service (+$21.28) 2 Day A…" at bounding box center [280, 262] width 155 height 16
select select "03"
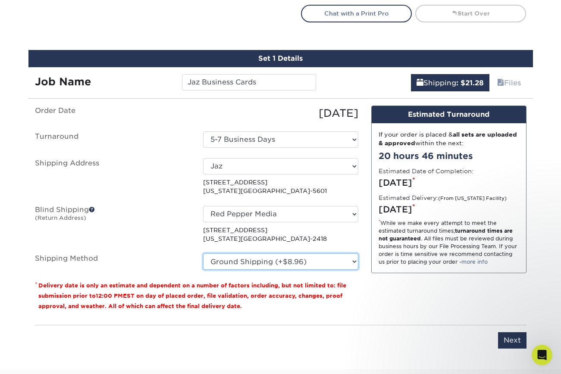
click at [203, 254] on select "Please Select Ground Shipping (+$8.96) 3 Day Shipping Service (+$21.28) 2 Day A…" at bounding box center [280, 262] width 155 height 16
click at [313, 263] on select "Please Select Ground Shipping (+$8.96) 3 Day Shipping Service (+$21.28) 2 Day A…" at bounding box center [280, 262] width 155 height 16
click at [203, 254] on select "Please Select Ground Shipping (+$8.96) 3 Day Shipping Service (+$21.28) 2 Day A…" at bounding box center [280, 262] width 155 height 16
click at [372, 257] on div "If your order is placed & all sets are uploaded & approved within the next: 20 …" at bounding box center [449, 198] width 154 height 150
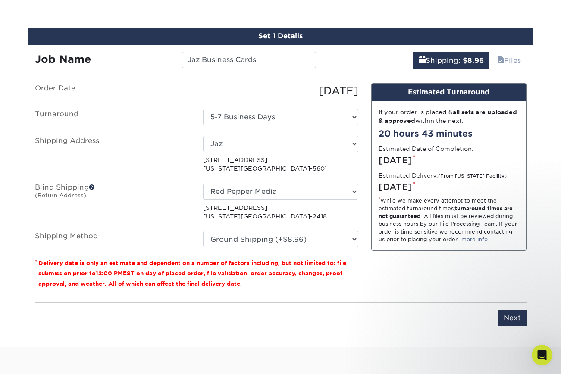
scroll to position [524, 0]
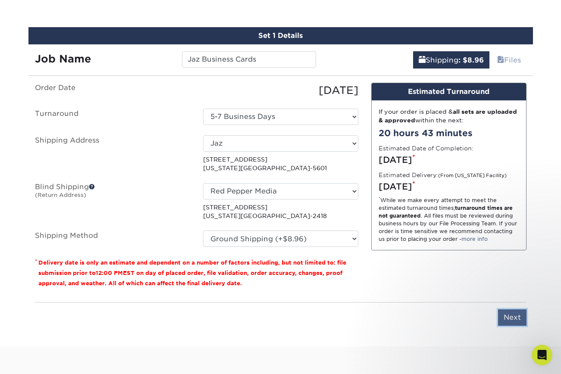
click at [517, 313] on input "Next" at bounding box center [512, 318] width 28 height 16
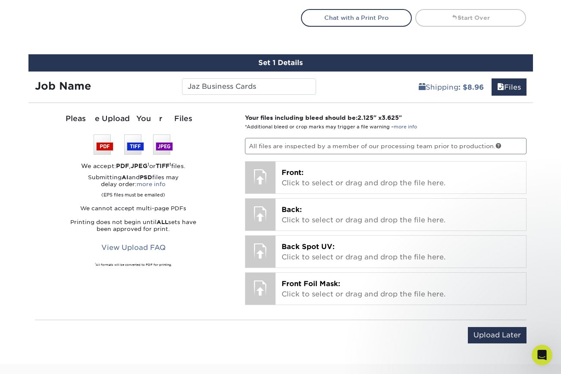
scroll to position [490, 0]
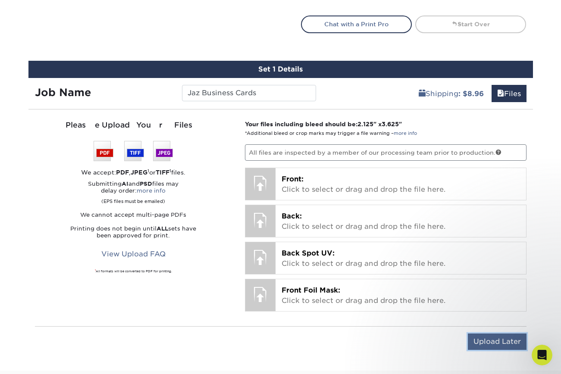
click at [485, 341] on input "Upload Later" at bounding box center [497, 342] width 59 height 16
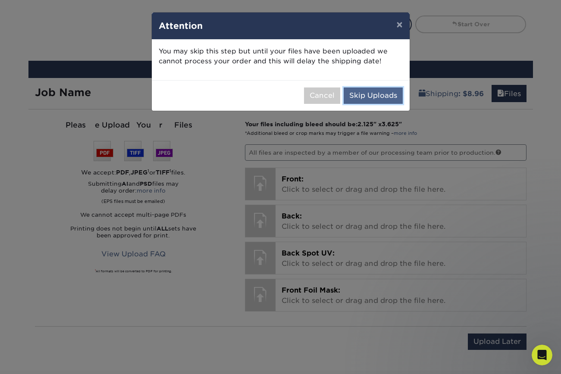
click at [356, 100] on button "Skip Uploads" at bounding box center [373, 96] width 59 height 16
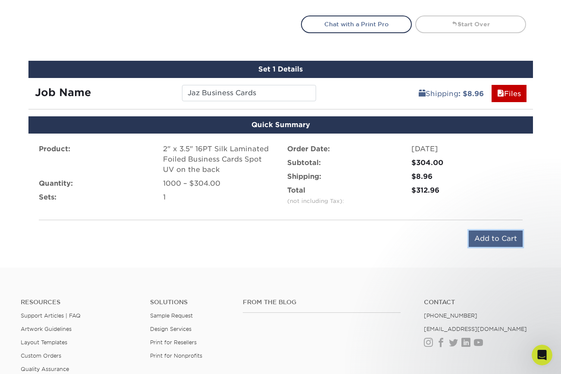
click at [488, 239] on input "Add to Cart" at bounding box center [496, 239] width 54 height 16
